Goal: Communication & Community: Answer question/provide support

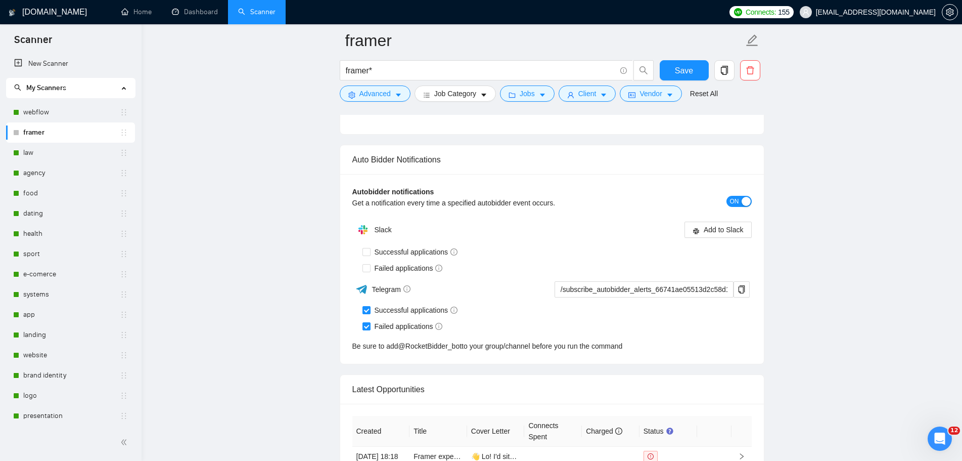
scroll to position [2, 0]
click at [940, 443] on icon "Открыть службу сообщений Intercom" at bounding box center [940, 438] width 17 height 17
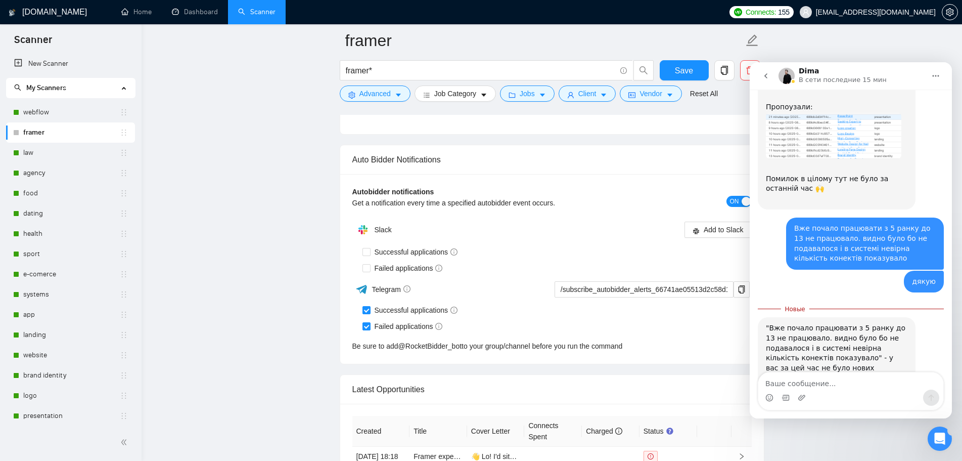
scroll to position [0, 0]
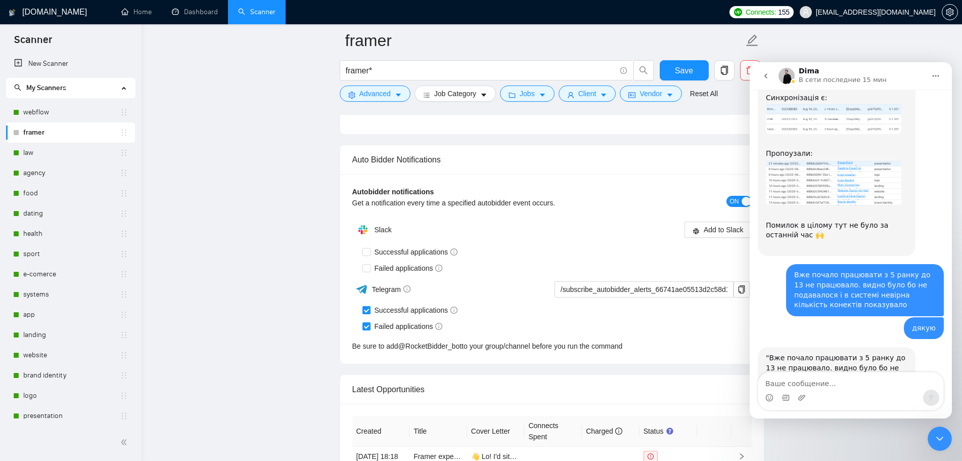
scroll to position [1144, 0]
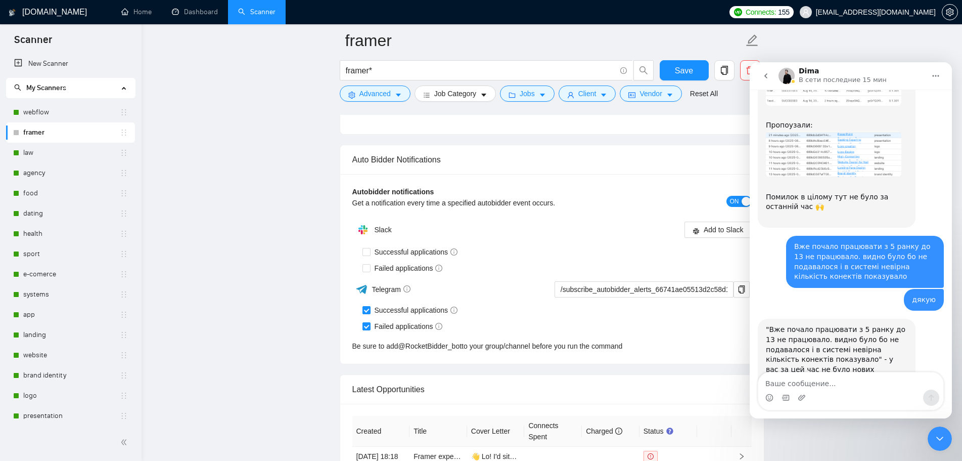
click at [941, 443] on icon "Закрыть службу сообщений Intercom" at bounding box center [940, 438] width 12 height 12
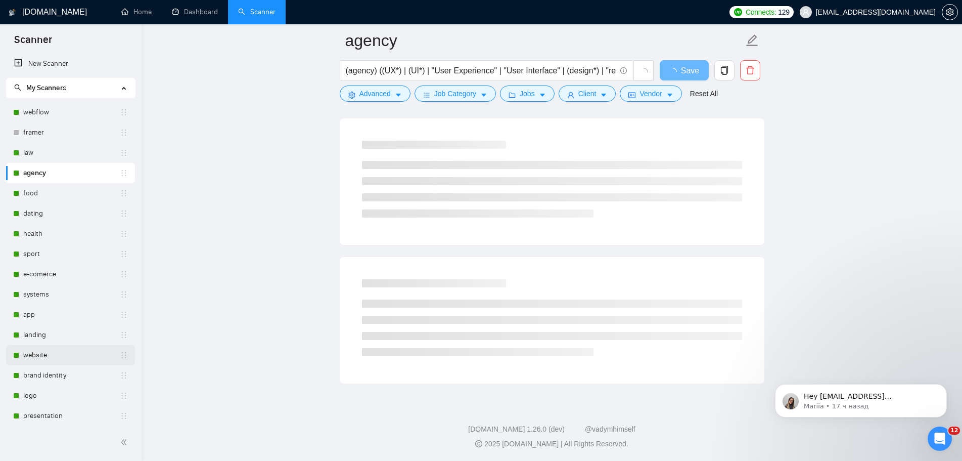
click at [43, 354] on link "website" at bounding box center [71, 355] width 97 height 20
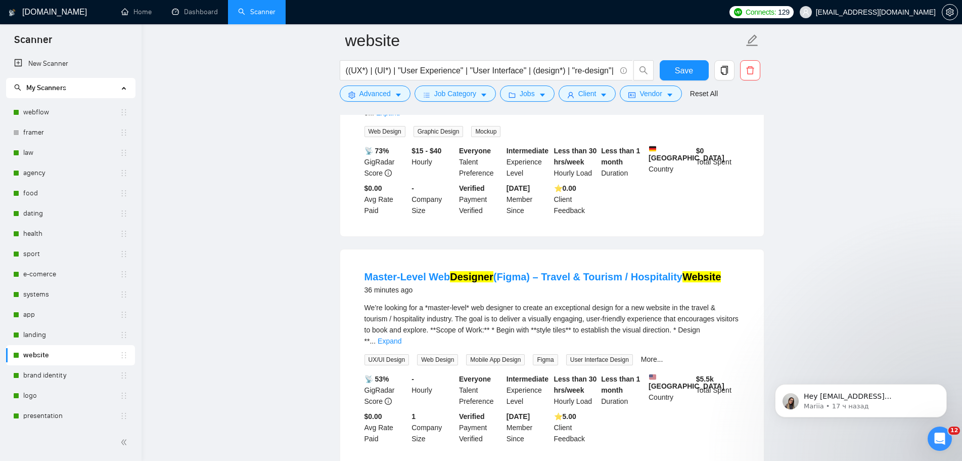
scroll to position [205, 0]
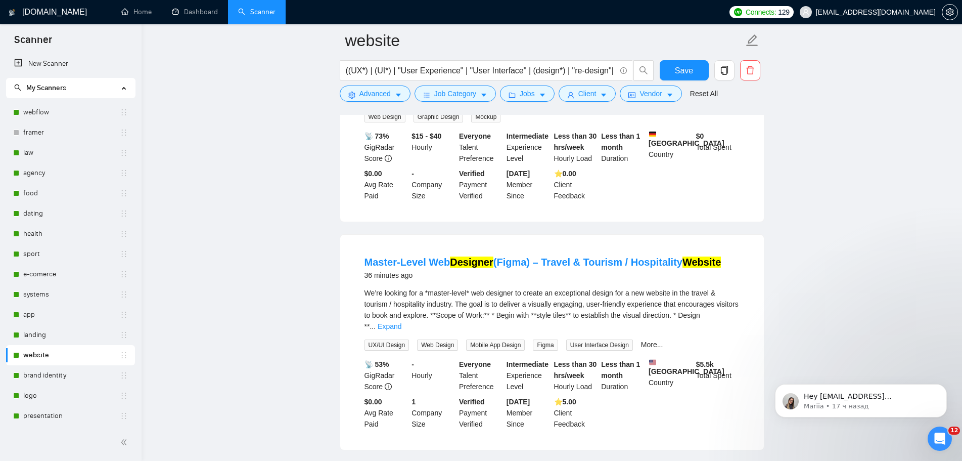
click at [45, 333] on link "landing" at bounding box center [71, 335] width 97 height 20
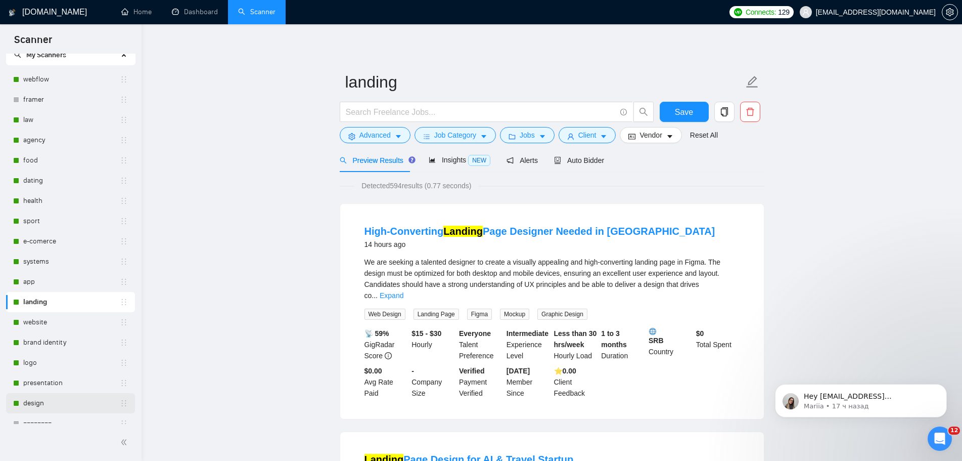
scroll to position [51, 0]
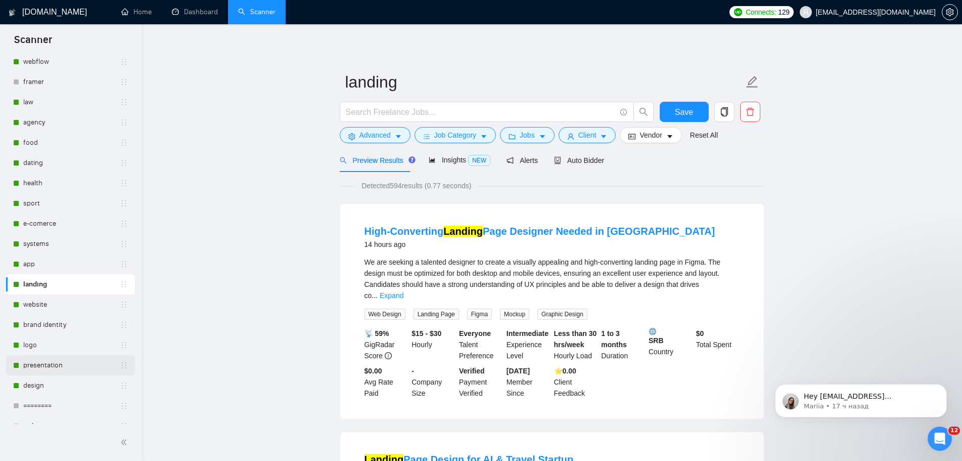
click at [51, 365] on link "presentation" at bounding box center [71, 365] width 97 height 20
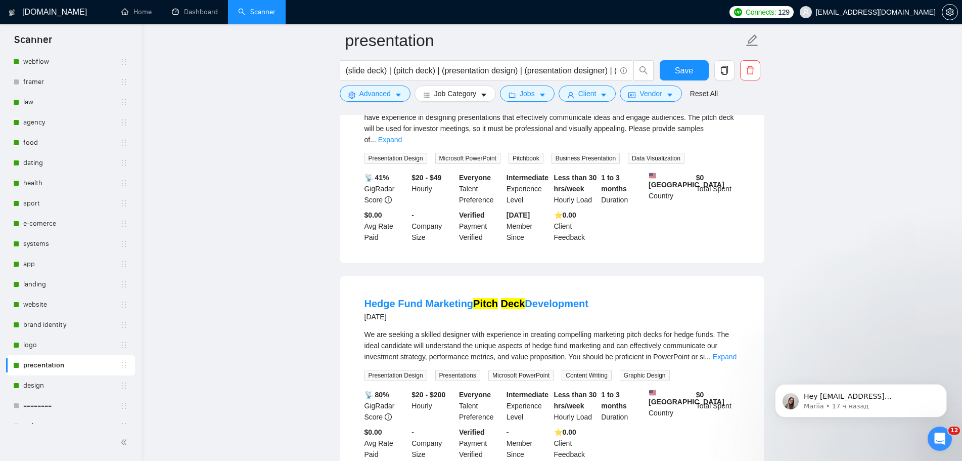
scroll to position [354, 0]
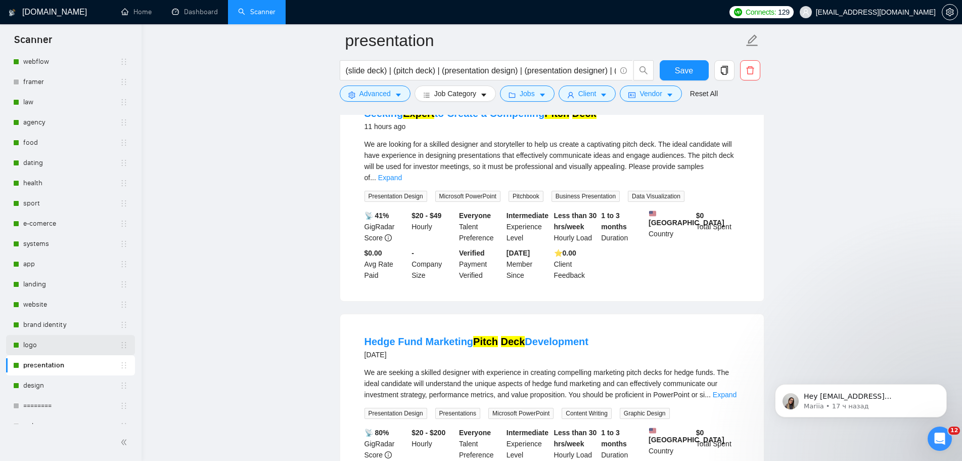
click at [57, 346] on link "logo" at bounding box center [71, 345] width 97 height 20
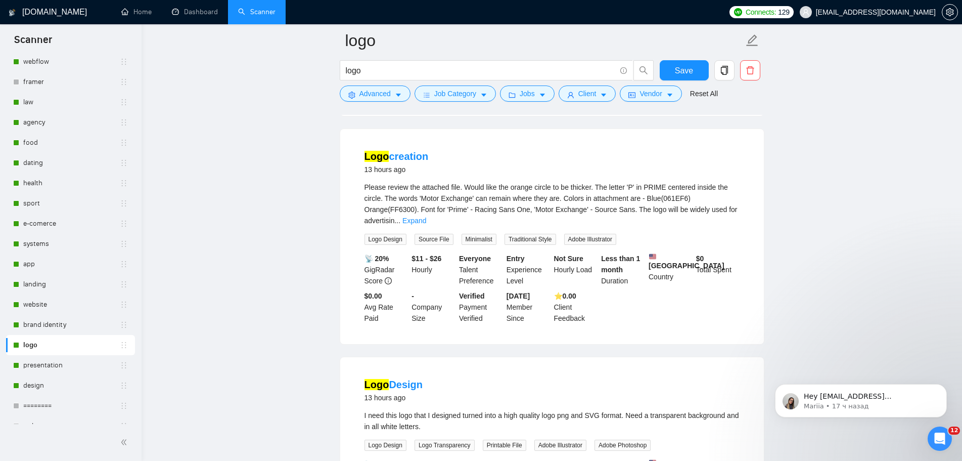
scroll to position [404, 0]
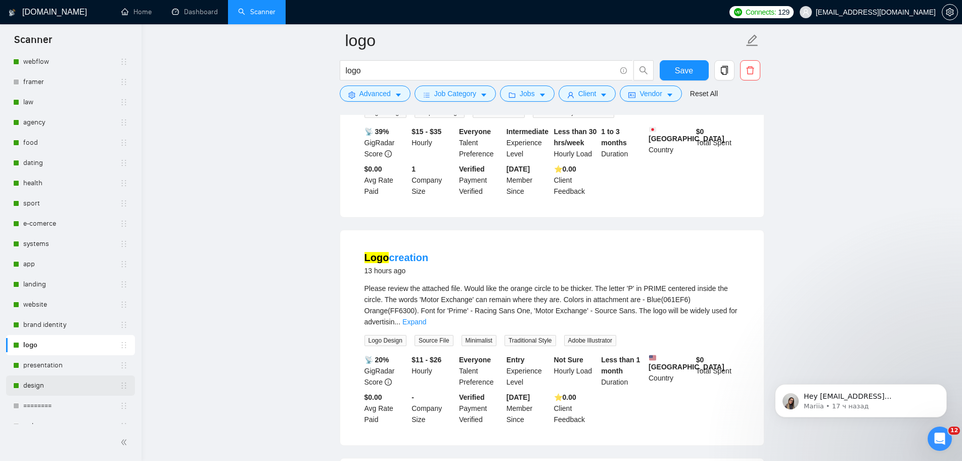
click at [50, 383] on link "design" at bounding box center [71, 385] width 97 height 20
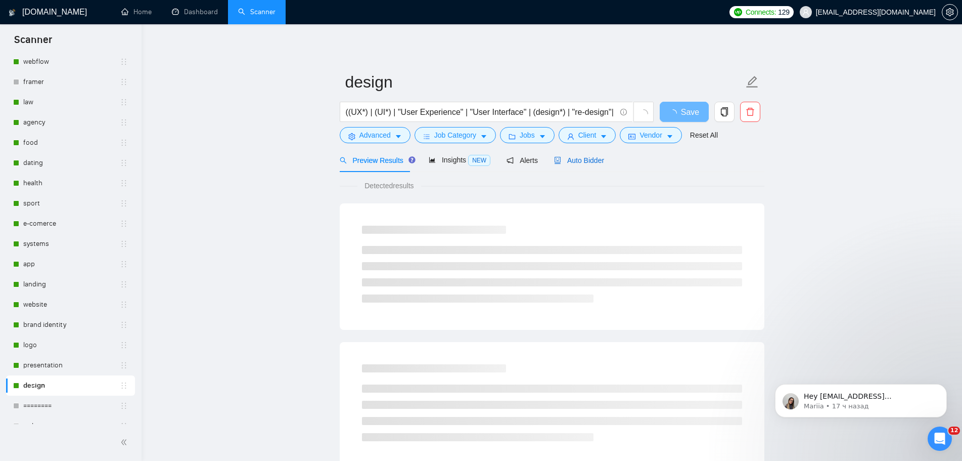
click at [586, 162] on span "Auto Bidder" at bounding box center [579, 160] width 50 height 8
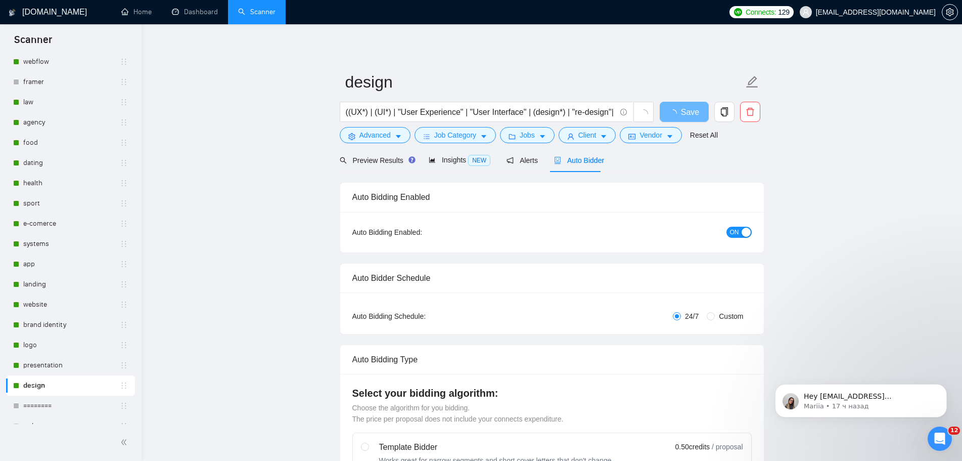
radio input "false"
radio input "true"
checkbox input "true"
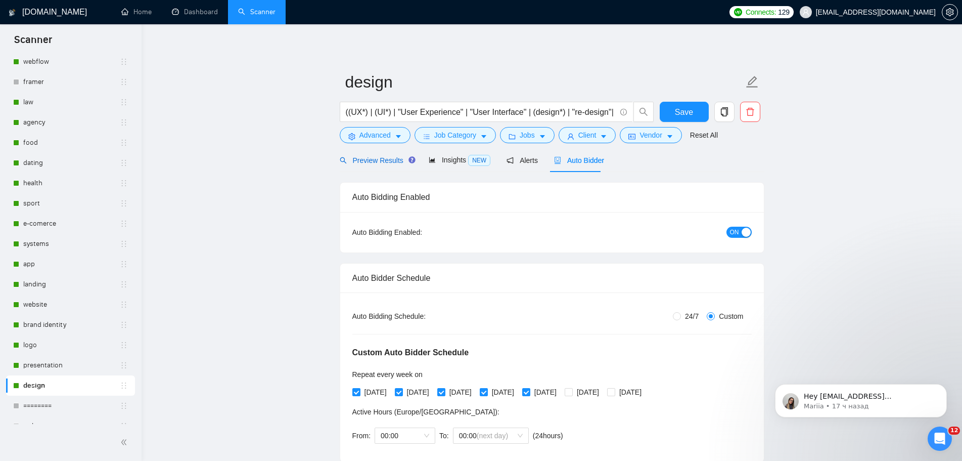
click at [378, 159] on span "Preview Results" at bounding box center [376, 160] width 73 height 8
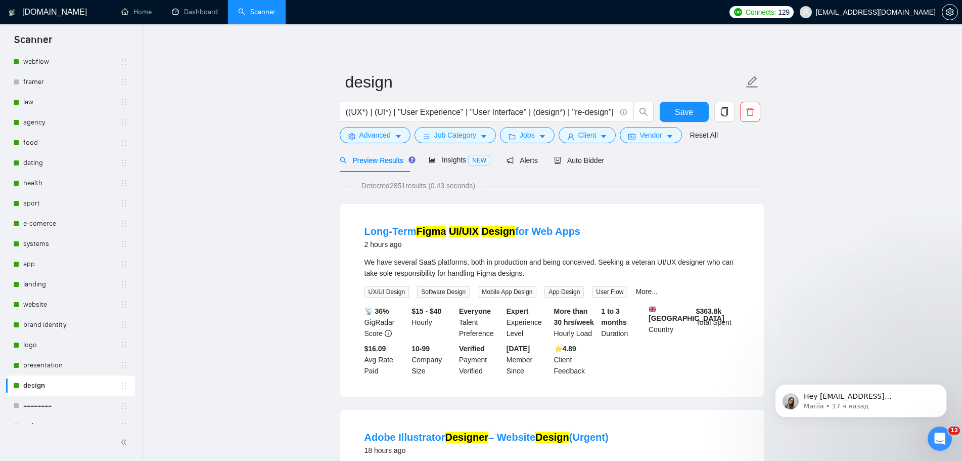
click at [937, 441] on icon "Открыть службу сообщений Intercom" at bounding box center [940, 438] width 17 height 17
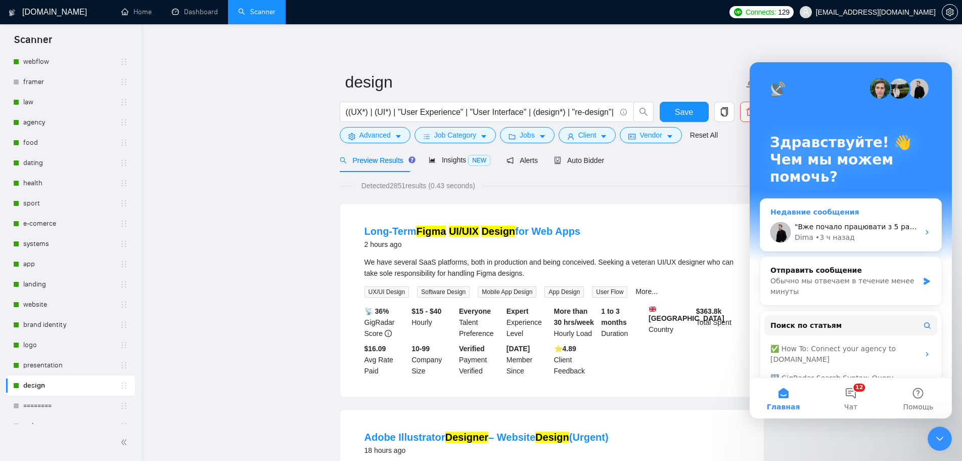
click at [859, 221] on div ""Вже почало працювати з 5 ранку до 13 не працювало. видно було бо не подавалося…" at bounding box center [850, 231] width 181 height 37
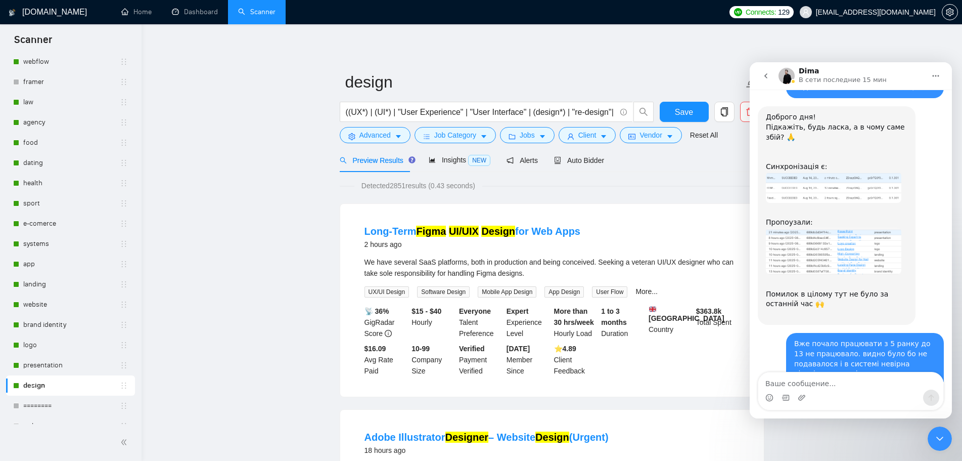
scroll to position [1043, 0]
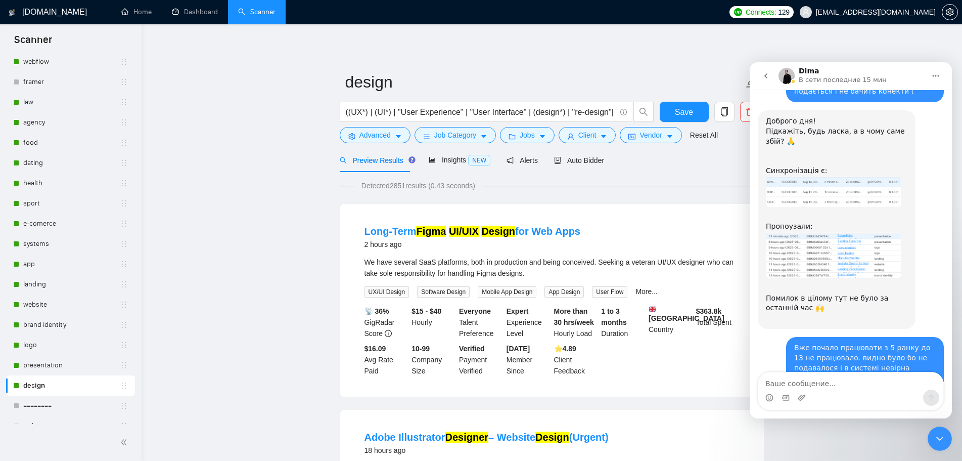
click at [824, 232] on img "Dima говорит…" at bounding box center [833, 255] width 135 height 47
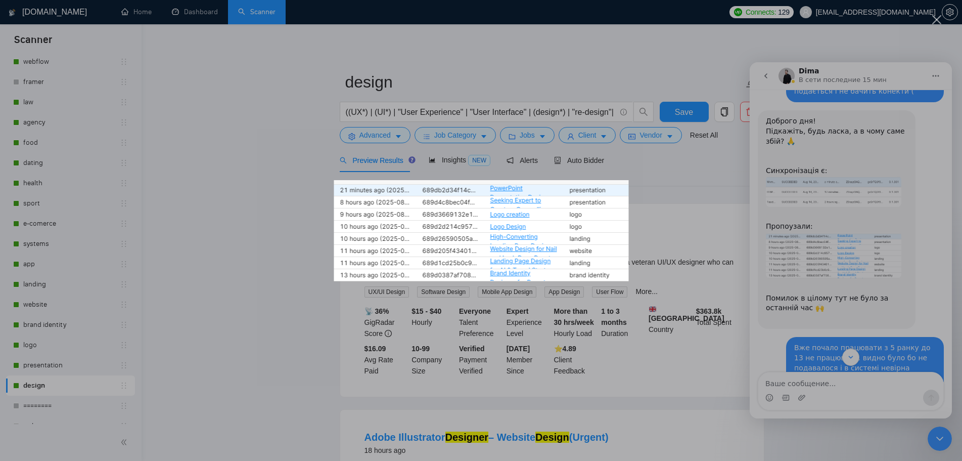
click at [847, 334] on div "Мессенджер Intercom" at bounding box center [481, 230] width 962 height 461
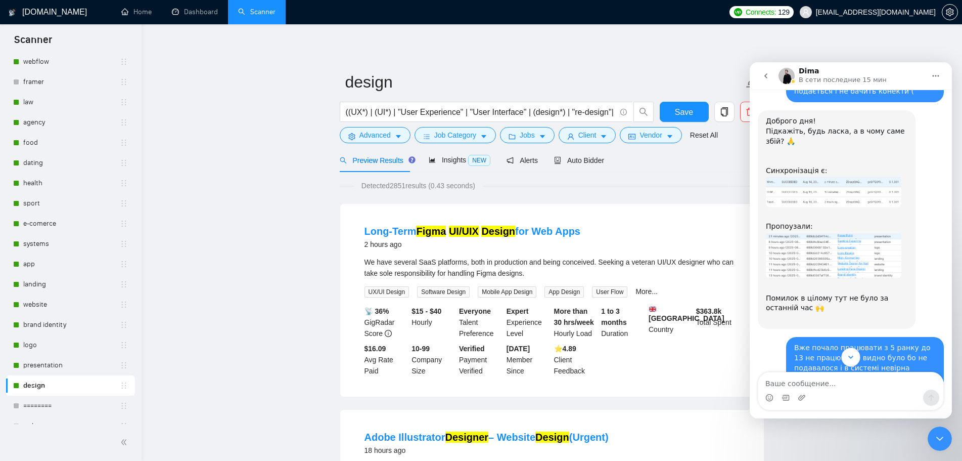
click at [852, 355] on icon "Scroll to bottom" at bounding box center [850, 356] width 9 height 9
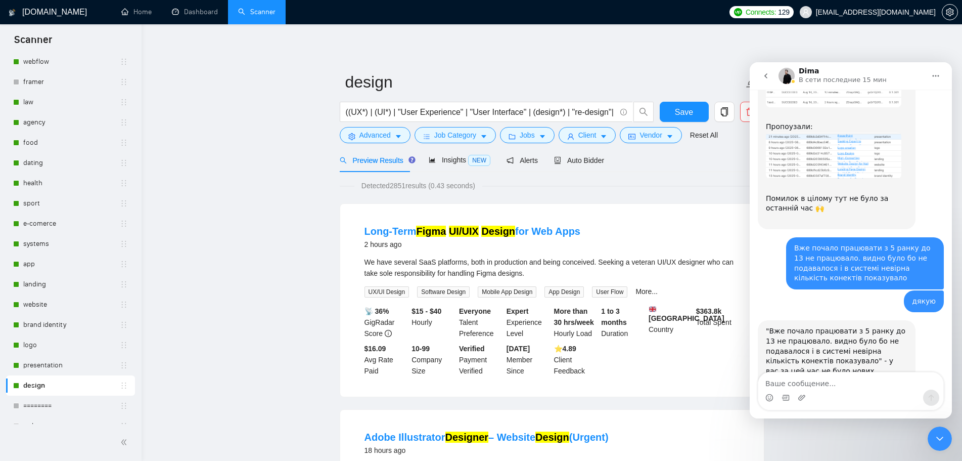
scroll to position [1144, 0]
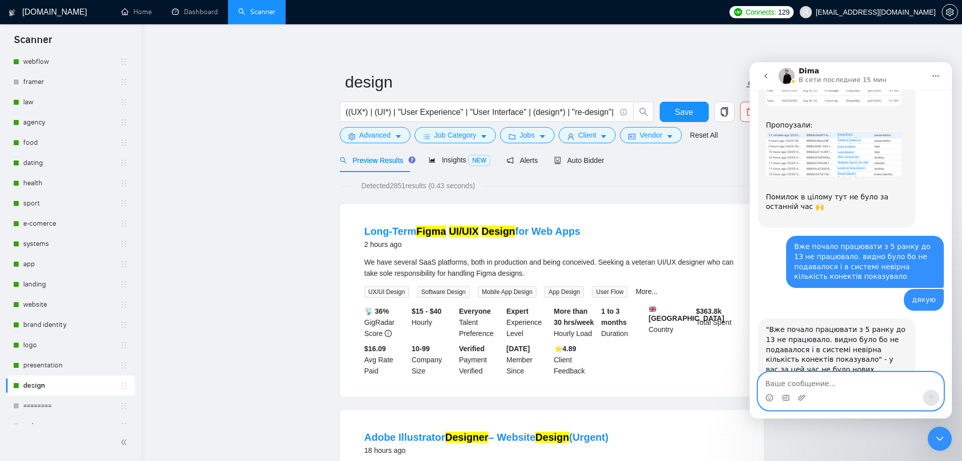
click at [856, 387] on textarea "Ваше сообщение..." at bounding box center [850, 380] width 185 height 17
drag, startPoint x: 817, startPoint y: 382, endPoint x: 790, endPoint y: 383, distance: 26.8
click at [790, 383] on textarea "Дякую зрозумів, просто якийсь дивний провал в" at bounding box center [850, 375] width 185 height 27
click at [766, 399] on icon "Средство выбора эмодзи" at bounding box center [769, 397] width 8 height 8
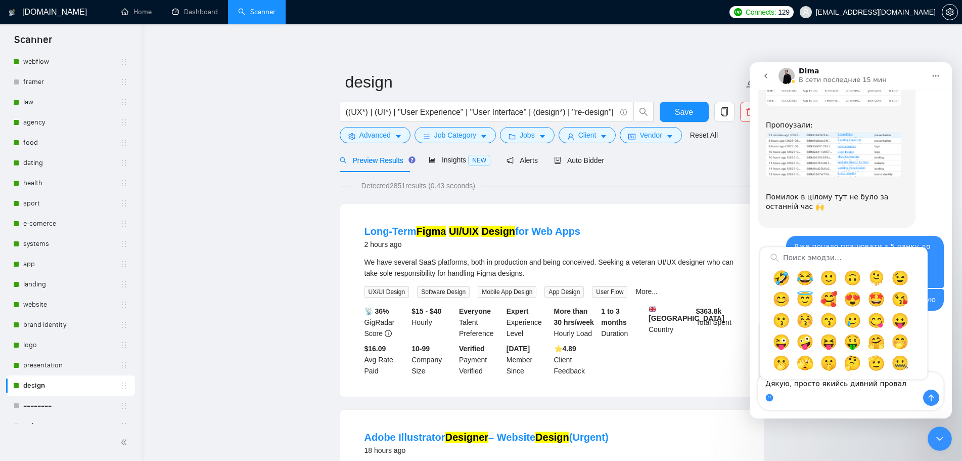
scroll to position [101, 0]
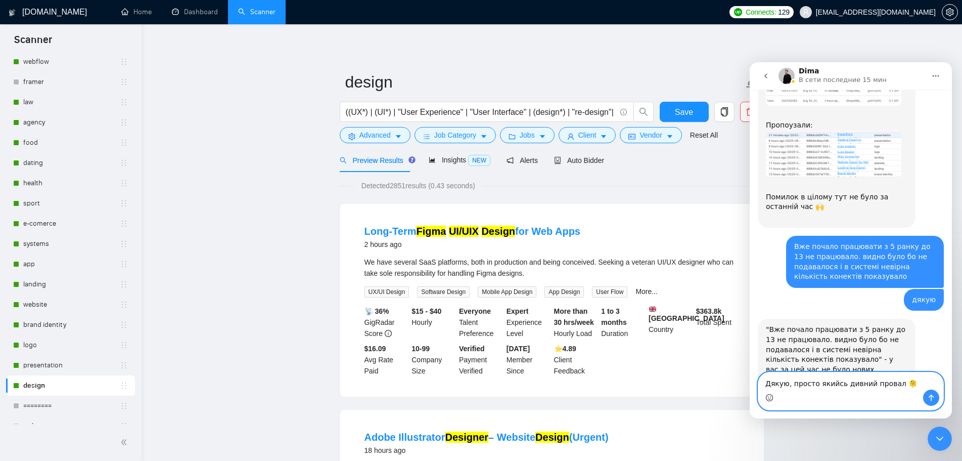
click at [786, 384] on textarea "Дякую, просто якийсь дивний провал 🫠" at bounding box center [850, 380] width 185 height 17
click at [767, 384] on textarea "Дякую, просто якийсь дивний провал 🫠" at bounding box center [850, 380] width 185 height 17
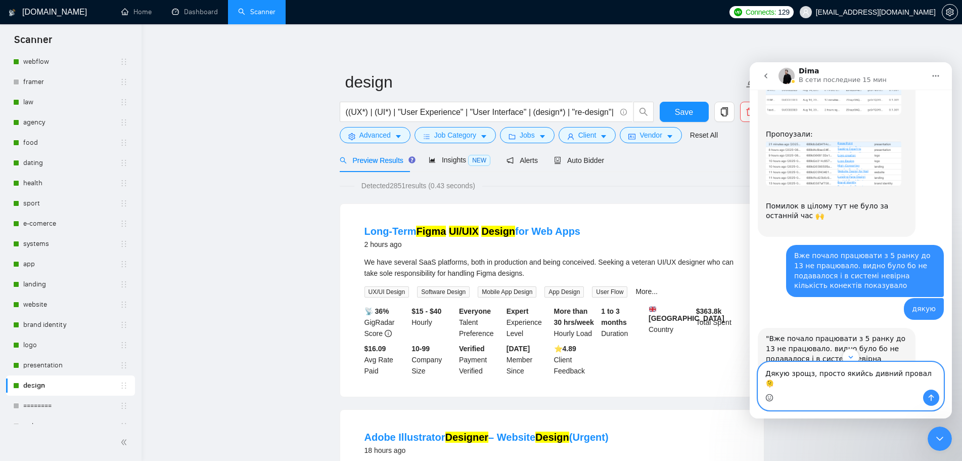
scroll to position [1144, 0]
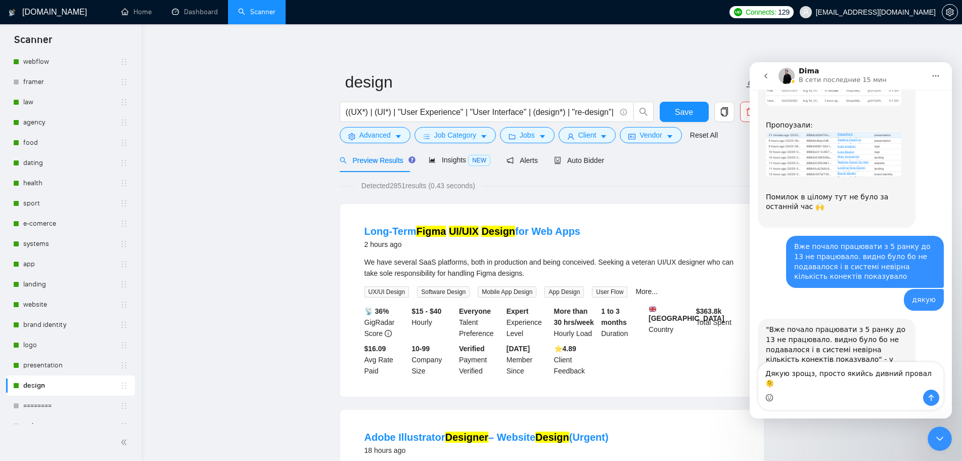
drag, startPoint x: 891, startPoint y: 118, endPoint x: 924, endPoint y: 148, distance: 44.0
click at [924, 148] on div "Доброго дня! Підкажіть, будь ласка, а в чому саме збій? 🙏 ​ ​ Синхронізація є: …" at bounding box center [851, 122] width 186 height 227
drag, startPoint x: 890, startPoint y: 147, endPoint x: 945, endPoint y: 144, distance: 55.7
click at [806, 384] on textarea "Дякую зрощз, просто якийсь дивний провал 🫠" at bounding box center [850, 375] width 185 height 27
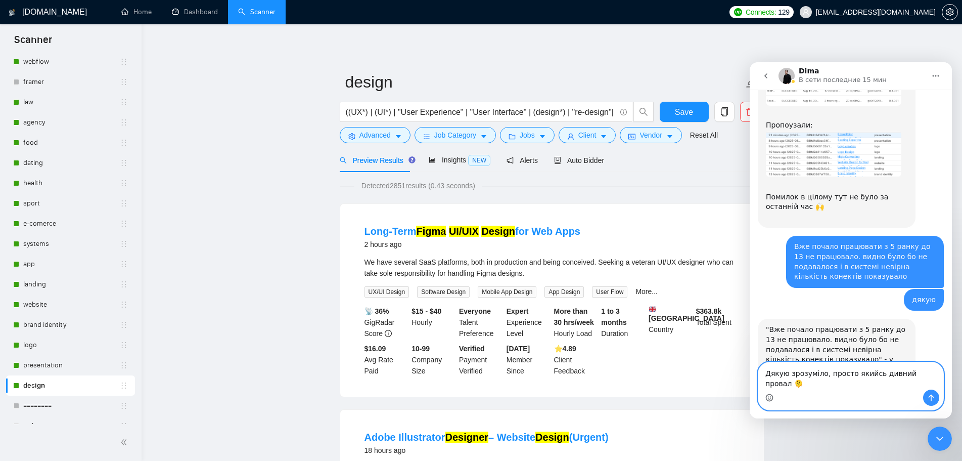
type textarea "Дякую зрозуміло, просто якийсь дивний провал 🫠"
click at [930, 429] on div at bounding box center [940, 438] width 24 height 24
click at [937, 433] on icon "Закрыть службу сообщений Intercom" at bounding box center [940, 438] width 12 height 12
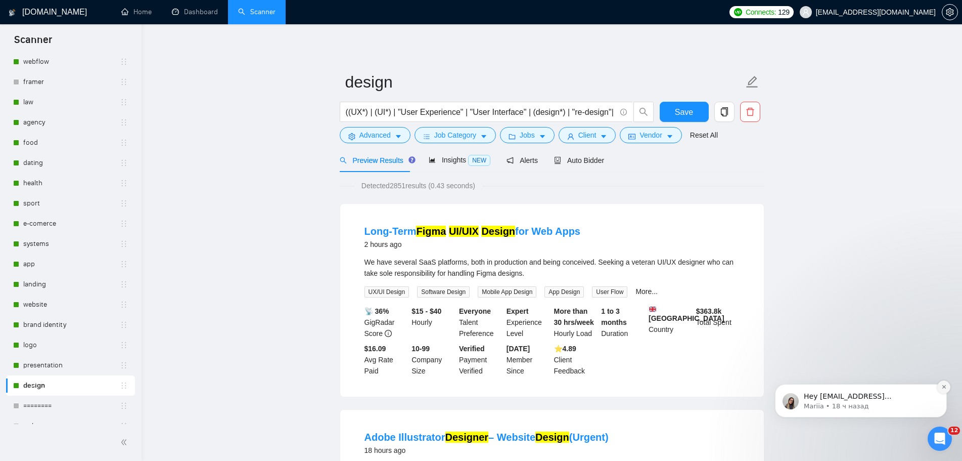
click at [942, 388] on icon "Dismiss notification" at bounding box center [944, 387] width 4 height 4
